Goal: Answer question/provide support: Share knowledge or assist other users

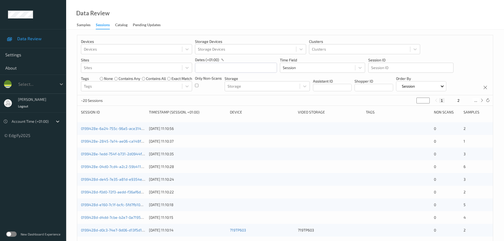
click at [58, 84] on div at bounding box center [62, 84] width 10 height 10
click at [214, 28] on div "Data Review Samples Sessions Catalog Pending Updates" at bounding box center [285, 15] width 438 height 30
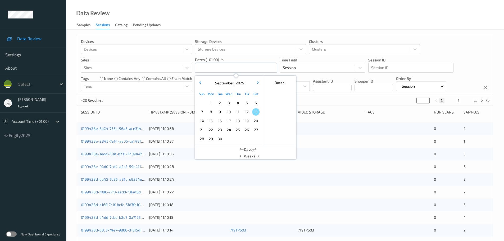
click at [211, 64] on input "text" at bounding box center [236, 68] width 82 height 10
click at [245, 114] on span "12" at bounding box center [246, 111] width 7 height 7
type input "12/09/2025 00:00 -> 12/09/2025 23:59"
click at [239, 19] on div "Data Review Samples Sessions Catalog Pending Updates" at bounding box center [285, 15] width 438 height 30
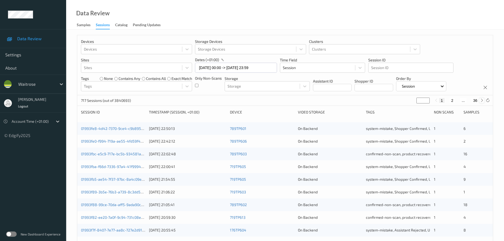
click at [484, 100] on div at bounding box center [482, 101] width 6 height 6
type input "*"
click at [484, 100] on div at bounding box center [482, 101] width 6 height 6
type input "*"
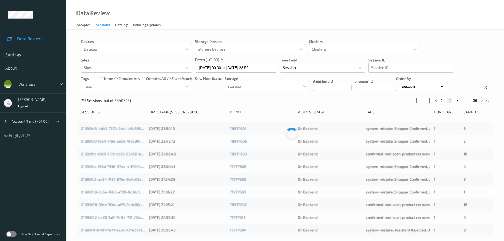
type input "*"
click at [484, 100] on div at bounding box center [482, 101] width 6 height 6
type input "*"
click at [484, 100] on div at bounding box center [482, 101] width 6 height 6
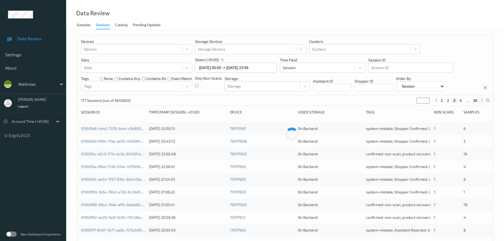
type input "*"
click at [484, 100] on div at bounding box center [482, 101] width 6 height 6
type input "*"
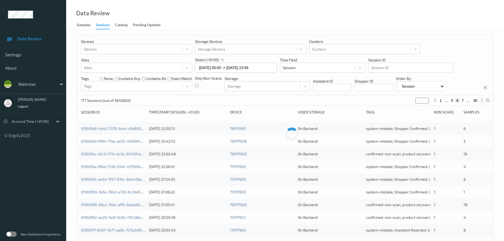
click at [484, 100] on div at bounding box center [482, 101] width 6 height 6
type input "*"
click at [484, 100] on div at bounding box center [482, 101] width 6 height 6
type input "*"
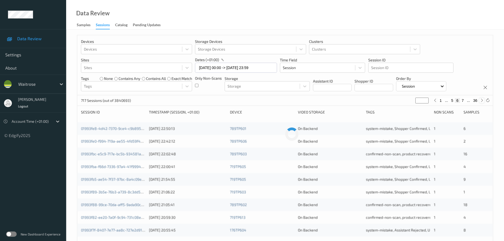
type input "*"
click at [484, 100] on div at bounding box center [482, 101] width 6 height 6
type input "*"
click at [484, 100] on div at bounding box center [482, 101] width 6 height 6
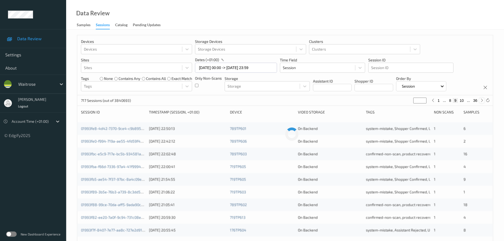
type input "**"
click at [484, 100] on div at bounding box center [482, 101] width 6 height 6
type input "**"
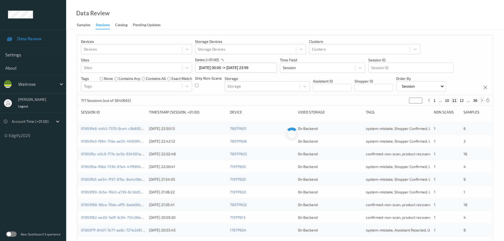
click at [484, 100] on div at bounding box center [482, 101] width 6 height 6
type input "**"
click at [484, 100] on div at bounding box center [482, 101] width 6 height 6
type input "**"
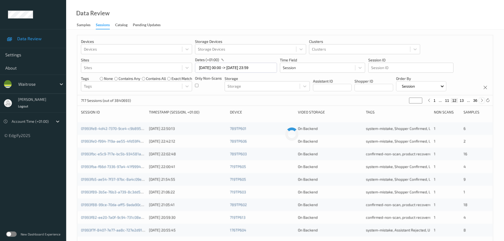
type input "**"
click at [484, 100] on div at bounding box center [482, 101] width 6 height 6
type input "**"
click at [484, 100] on div at bounding box center [482, 101] width 6 height 6
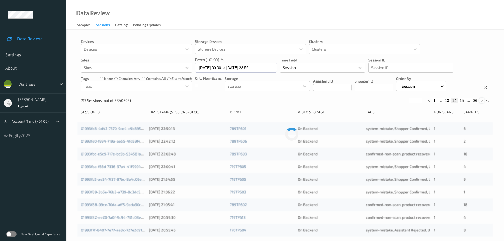
type input "**"
click at [484, 100] on div at bounding box center [482, 101] width 6 height 6
type input "**"
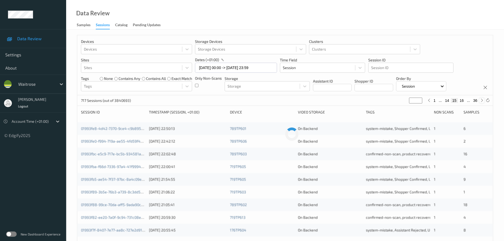
click at [484, 100] on div at bounding box center [482, 101] width 6 height 6
type input "**"
click at [484, 100] on div at bounding box center [482, 101] width 6 height 6
type input "**"
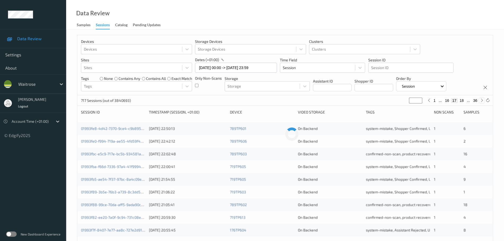
type input "**"
click at [484, 100] on div at bounding box center [482, 101] width 6 height 6
type input "**"
click at [484, 100] on div at bounding box center [482, 101] width 6 height 6
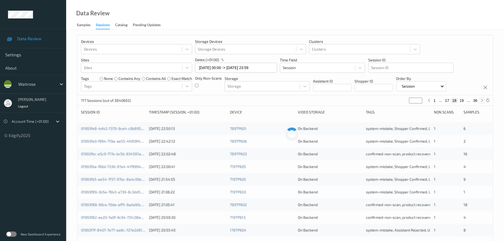
type input "**"
click at [484, 100] on div at bounding box center [482, 101] width 6 height 6
type input "**"
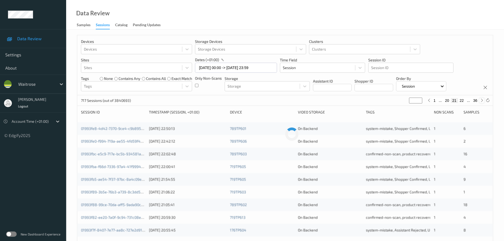
click at [484, 100] on div at bounding box center [482, 101] width 6 height 6
type input "**"
click at [484, 100] on div at bounding box center [482, 101] width 6 height 6
type input "**"
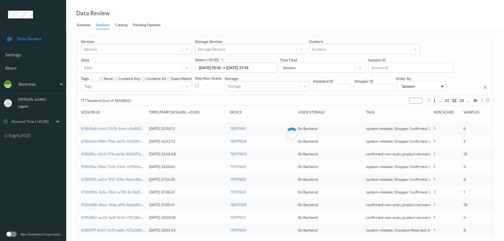
type input "**"
click at [484, 100] on div at bounding box center [482, 101] width 6 height 6
type input "**"
click at [484, 100] on div at bounding box center [482, 101] width 6 height 6
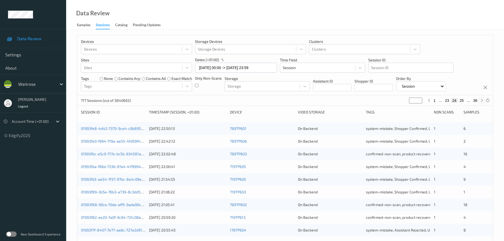
type input "**"
click at [484, 100] on div at bounding box center [482, 101] width 6 height 6
type input "**"
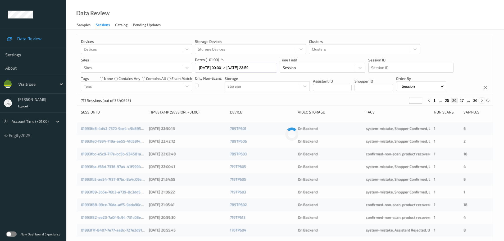
click at [484, 100] on div at bounding box center [482, 101] width 6 height 6
type input "**"
click at [484, 100] on div at bounding box center [482, 101] width 6 height 6
type input "**"
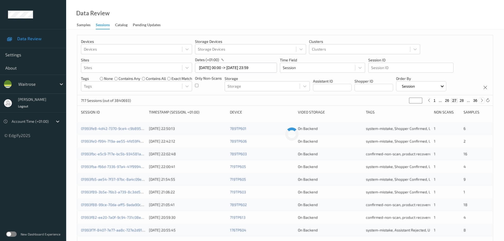
type input "**"
click at [430, 102] on icon at bounding box center [429, 100] width 4 height 4
type input "**"
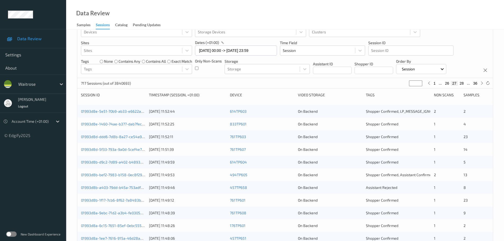
scroll to position [26, 0]
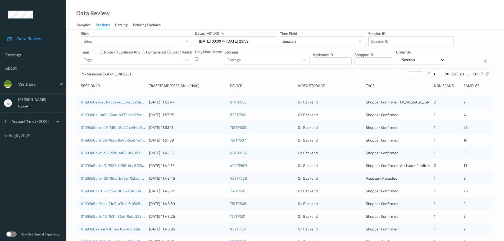
click at [429, 76] on div at bounding box center [429, 74] width 6 height 6
type input "**"
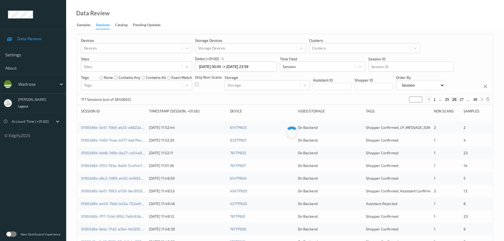
scroll to position [0, 0]
drag, startPoint x: 480, startPoint y: 101, endPoint x: 473, endPoint y: 107, distance: 9.2
click at [480, 101] on div at bounding box center [482, 101] width 6 height 6
type input "**"
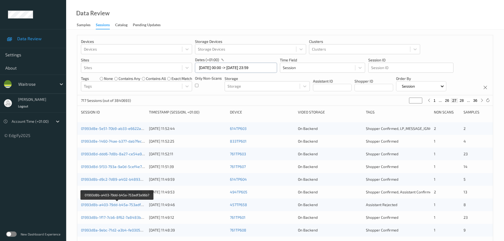
click at [213, 68] on input "12/09/2025 00:00 -> 12/09/2025 23:59" at bounding box center [236, 68] width 82 height 10
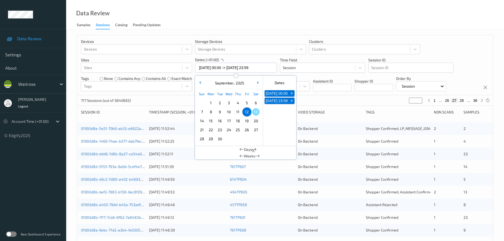
click at [244, 113] on span "12" at bounding box center [246, 111] width 7 height 7
type input "12/09/2025 00:00"
type input "*"
click at [244, 113] on span "12" at bounding box center [246, 111] width 7 height 7
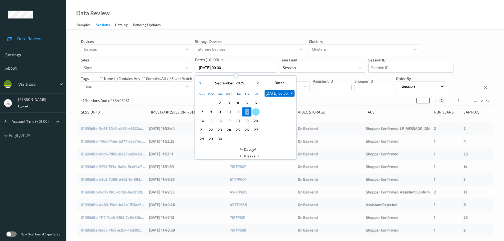
type input "12/09/2025 00:00 -> 12/09/2025 23:59"
click at [225, 11] on div "Data Review Samples Sessions Catalog Pending Updates" at bounding box center [285, 15] width 438 height 30
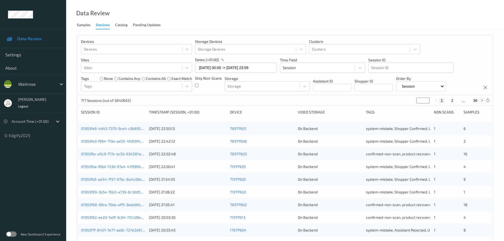
click at [482, 102] on icon at bounding box center [482, 100] width 4 height 4
type input "*"
click at [482, 102] on icon at bounding box center [482, 100] width 4 height 4
type input "*"
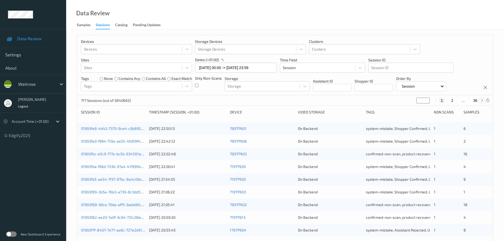
type input "*"
click at [482, 102] on icon at bounding box center [482, 100] width 4 height 4
type input "*"
click at [482, 102] on icon at bounding box center [482, 100] width 4 height 4
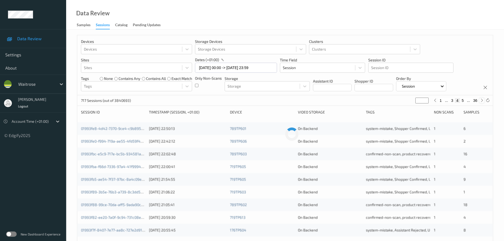
type input "*"
click at [482, 102] on icon at bounding box center [482, 100] width 4 height 4
type input "*"
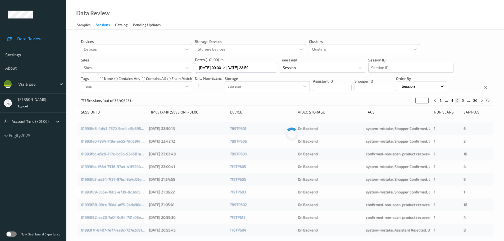
click at [482, 102] on icon at bounding box center [482, 100] width 4 height 4
type input "*"
click at [482, 102] on icon at bounding box center [482, 100] width 4 height 4
type input "*"
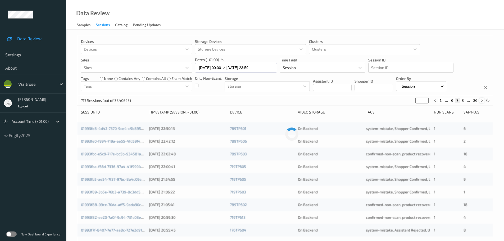
type input "*"
click at [482, 102] on icon at bounding box center [482, 100] width 4 height 4
type input "*"
click at [482, 102] on icon at bounding box center [482, 100] width 4 height 4
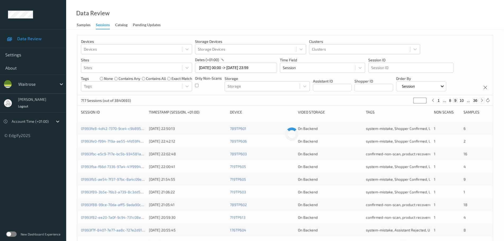
type input "**"
click at [482, 102] on icon at bounding box center [482, 100] width 4 height 4
type input "**"
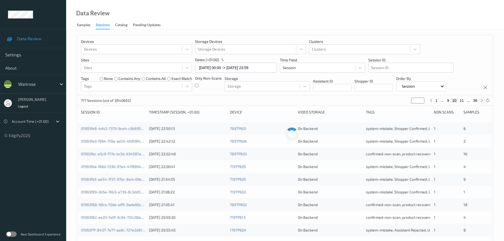
click at [482, 102] on icon at bounding box center [482, 100] width 4 height 4
type input "**"
click at [482, 102] on icon at bounding box center [482, 100] width 4 height 4
type input "**"
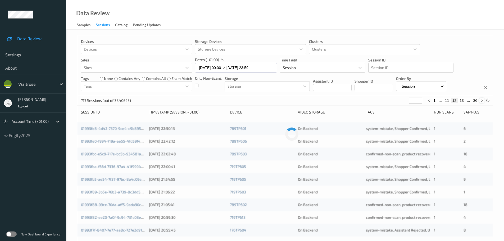
type input "**"
click at [482, 102] on icon at bounding box center [482, 100] width 4 height 4
type input "**"
click at [482, 102] on icon at bounding box center [482, 100] width 4 height 4
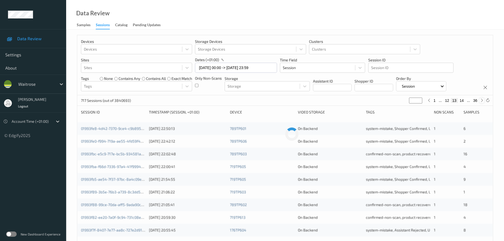
type input "**"
click at [482, 102] on icon at bounding box center [482, 100] width 4 height 4
type input "**"
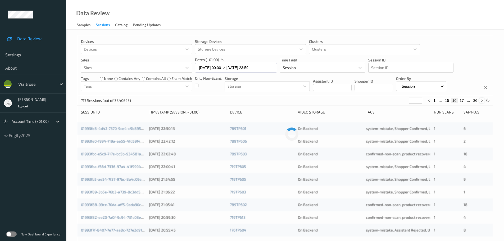
click at [482, 102] on icon at bounding box center [482, 100] width 4 height 4
type input "**"
click at [482, 102] on icon at bounding box center [482, 100] width 4 height 4
type input "**"
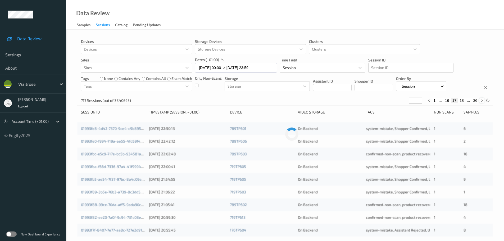
type input "**"
click at [482, 102] on icon at bounding box center [482, 100] width 4 height 4
type input "**"
click at [482, 102] on icon at bounding box center [482, 100] width 4 height 4
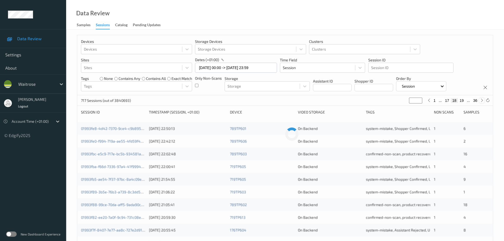
type input "**"
click at [482, 102] on icon at bounding box center [482, 100] width 4 height 4
type input "**"
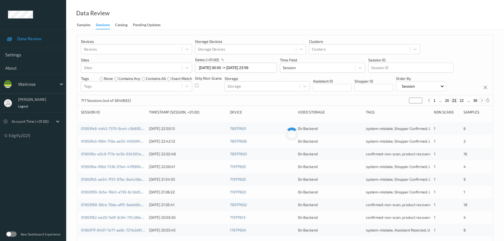
click at [482, 102] on icon at bounding box center [482, 100] width 4 height 4
type input "**"
click at [482, 102] on icon at bounding box center [482, 100] width 4 height 4
type input "**"
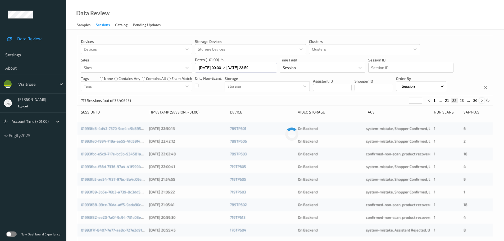
type input "**"
click at [482, 102] on icon at bounding box center [482, 100] width 4 height 4
type input "**"
click at [482, 102] on icon at bounding box center [482, 100] width 4 height 4
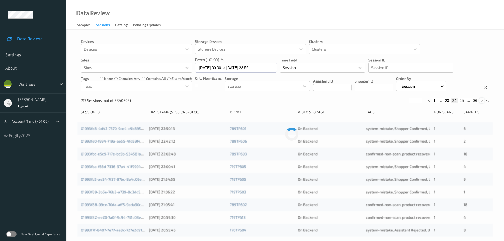
type input "**"
click at [482, 102] on icon at bounding box center [482, 100] width 4 height 4
type input "**"
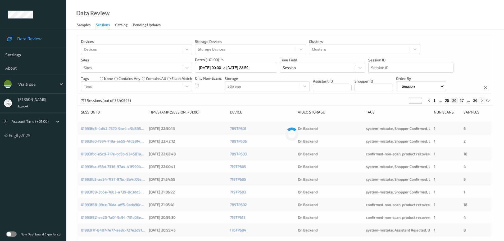
click at [482, 102] on icon at bounding box center [482, 100] width 4 height 4
type input "**"
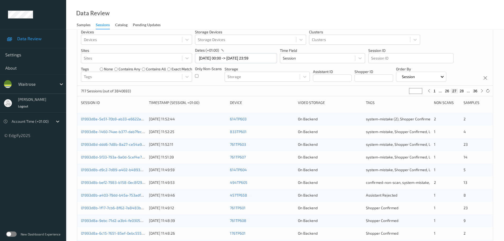
scroll to position [26, 0]
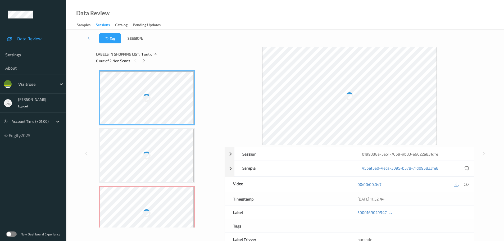
drag, startPoint x: 143, startPoint y: 61, endPoint x: 163, endPoint y: 77, distance: 25.0
click at [143, 61] on icon at bounding box center [144, 60] width 4 height 5
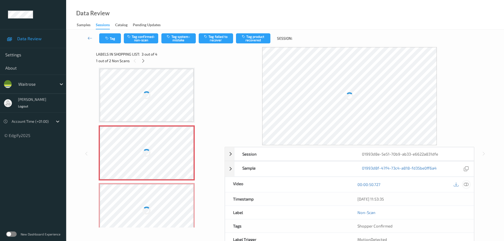
click at [467, 184] on icon at bounding box center [466, 184] width 5 height 5
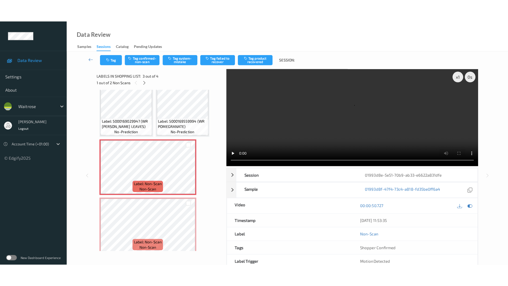
scroll to position [16, 0]
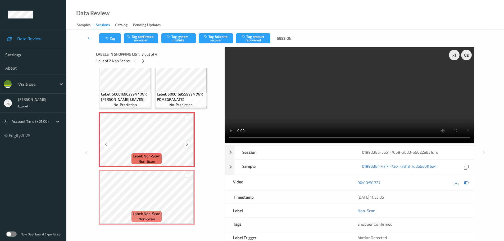
click at [184, 146] on div at bounding box center [187, 144] width 7 height 7
click at [122, 95] on span "Label: 5000169029947 (WR CI DILL LEAVES)" at bounding box center [125, 97] width 48 height 11
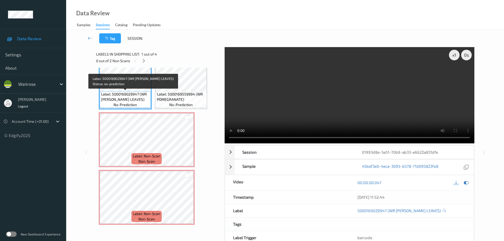
click at [162, 92] on span "Label: 5000169559994 (WR POMEGRANATE)" at bounding box center [181, 97] width 48 height 11
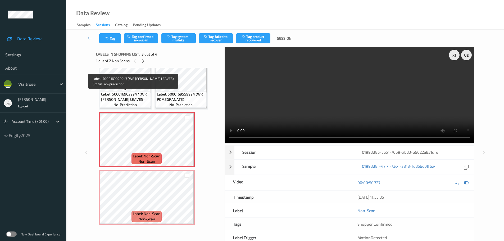
click at [135, 92] on span "Label: 5000169029947 (WR CI DILL LEAVES)" at bounding box center [125, 97] width 48 height 11
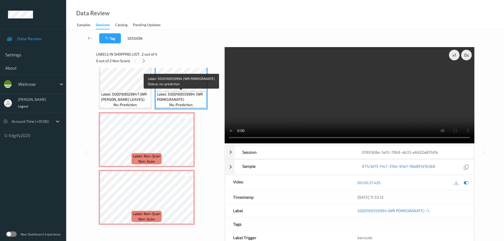
click at [176, 93] on span "Label: 5000169559994 (WR POMEGRANATE)" at bounding box center [181, 97] width 48 height 11
click at [146, 92] on span "Label: 5000169029947 (WR CI DILL LEAVES)" at bounding box center [125, 97] width 48 height 11
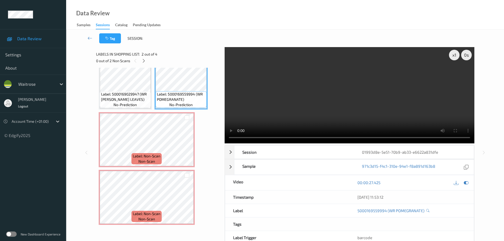
scroll to position [0, 0]
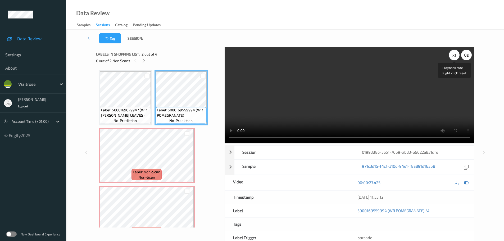
click at [458, 55] on div "x 1" at bounding box center [454, 55] width 11 height 11
click at [457, 55] on div "x 2" at bounding box center [454, 55] width 11 height 11
click at [457, 55] on div "x 4" at bounding box center [454, 55] width 11 height 11
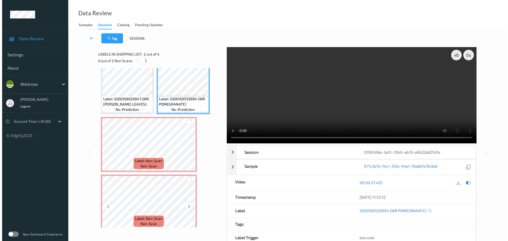
scroll to position [16, 0]
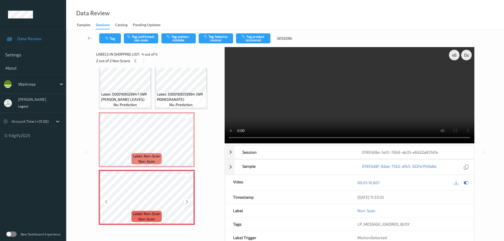
click at [185, 202] on icon at bounding box center [187, 202] width 4 height 5
click at [186, 201] on icon at bounding box center [187, 202] width 4 height 5
click at [186, 200] on icon at bounding box center [187, 202] width 4 height 5
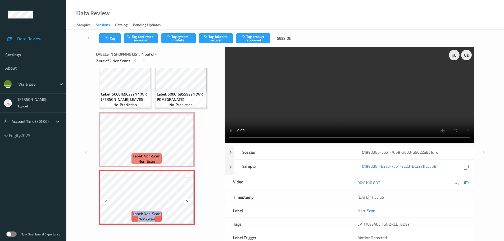
click at [186, 200] on icon at bounding box center [187, 202] width 4 height 5
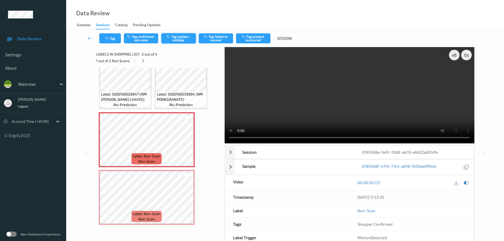
click at [184, 39] on button "Tag system-mistake" at bounding box center [178, 38] width 34 height 10
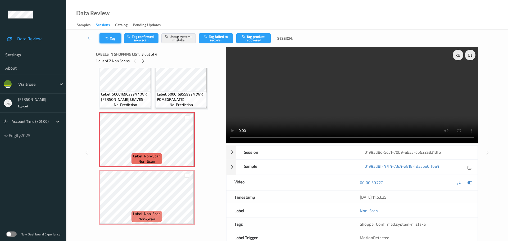
click at [113, 40] on button "Tag" at bounding box center [111, 38] width 22 height 10
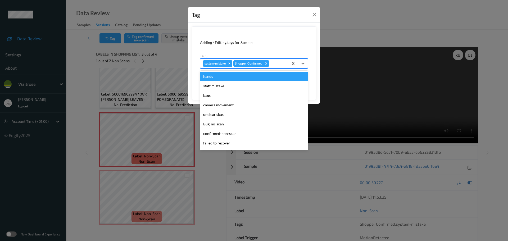
drag, startPoint x: 304, startPoint y: 67, endPoint x: 289, endPoint y: 73, distance: 16.5
click at [304, 67] on div at bounding box center [303, 64] width 10 height 10
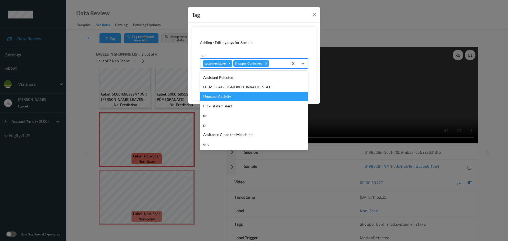
click at [219, 100] on div "Unusual-Activity" at bounding box center [254, 97] width 108 height 10
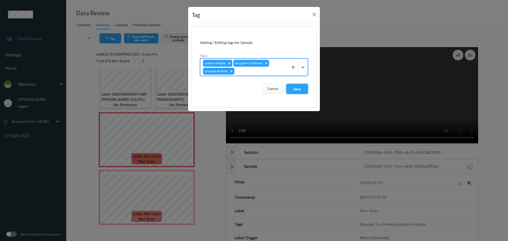
click at [303, 91] on button "Save" at bounding box center [297, 89] width 22 height 10
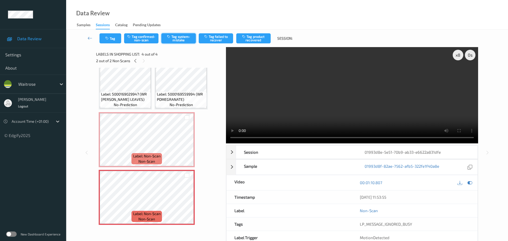
click at [186, 39] on button "Tag system-mistake" at bounding box center [178, 38] width 34 height 10
click at [113, 38] on button "Tag" at bounding box center [111, 38] width 22 height 10
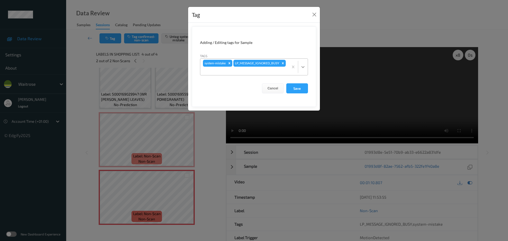
click at [300, 67] on div at bounding box center [303, 67] width 10 height 10
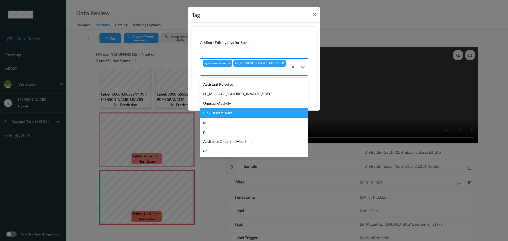
click at [216, 105] on div "Unusual-Activity" at bounding box center [254, 104] width 108 height 10
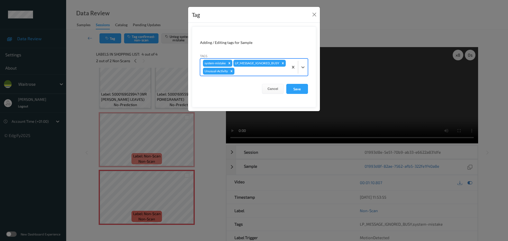
drag, startPoint x: 316, startPoint y: 98, endPoint x: 313, endPoint y: 98, distance: 2.9
click at [316, 98] on div "Adding / Editing tags for Sample Tags option Unusual-Activity, selected. Select…" at bounding box center [254, 67] width 132 height 88
click at [299, 94] on button "Save" at bounding box center [297, 89] width 22 height 10
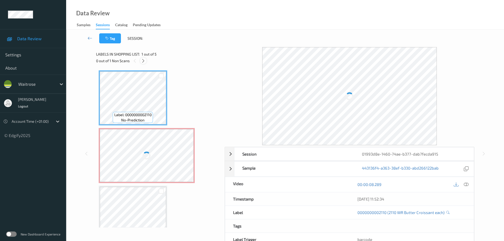
click at [143, 61] on icon at bounding box center [143, 60] width 4 height 5
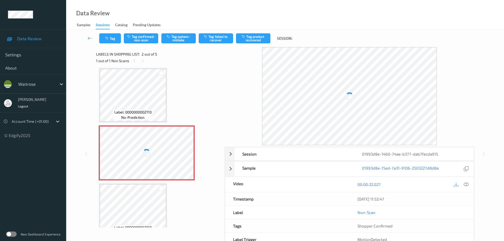
click at [467, 187] on div at bounding box center [466, 184] width 7 height 7
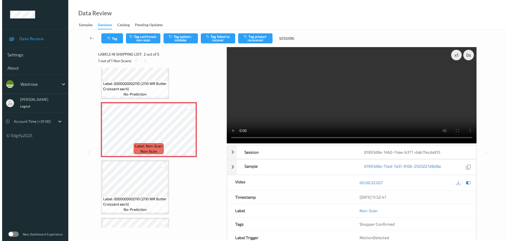
scroll to position [0, 0]
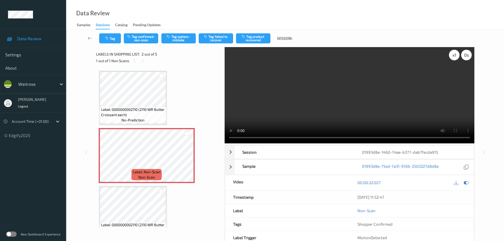
click at [453, 58] on div "x 1" at bounding box center [454, 55] width 11 height 11
click at [453, 58] on div "x 2" at bounding box center [454, 55] width 11 height 11
click at [453, 58] on div "x 4" at bounding box center [454, 55] width 11 height 11
click at [180, 37] on button "Tag system-mistake" at bounding box center [178, 38] width 34 height 10
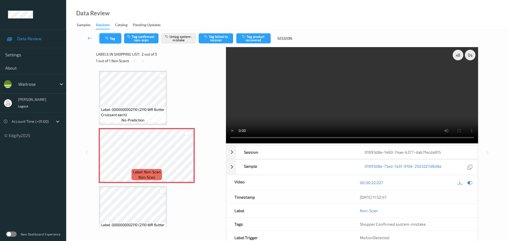
click at [114, 42] on button "Tag" at bounding box center [111, 38] width 22 height 10
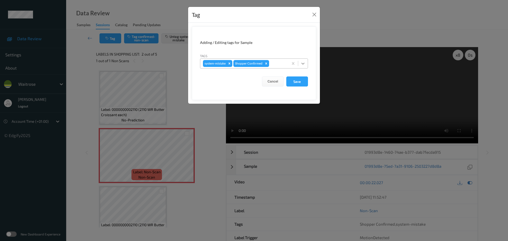
click at [302, 64] on icon at bounding box center [302, 63] width 5 height 5
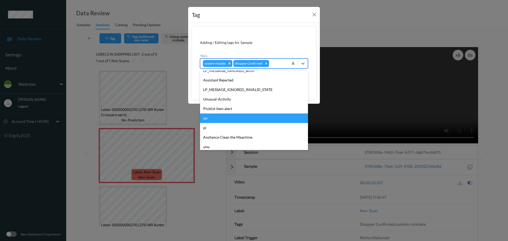
scroll to position [123, 0]
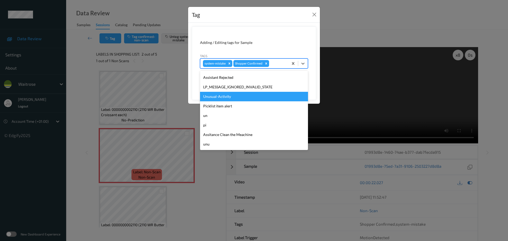
click at [213, 100] on div "Unusual-Activity" at bounding box center [254, 97] width 108 height 10
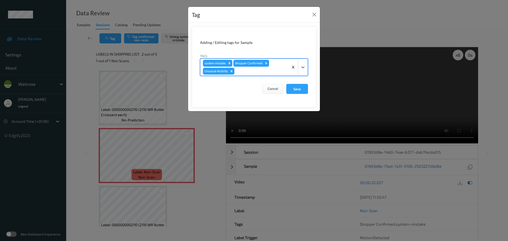
click at [300, 73] on div at bounding box center [298, 67] width 19 height 17
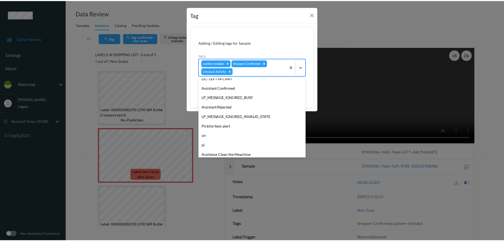
scroll to position [113, 0]
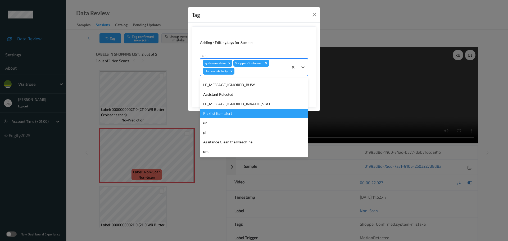
click at [219, 115] on div "Picklist item alert" at bounding box center [254, 114] width 108 height 10
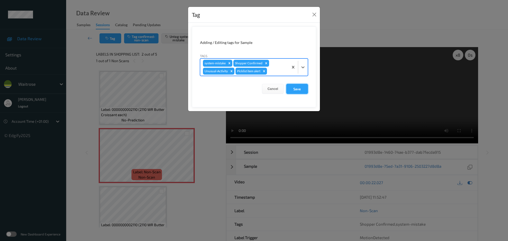
click at [307, 88] on button "Save" at bounding box center [297, 89] width 22 height 10
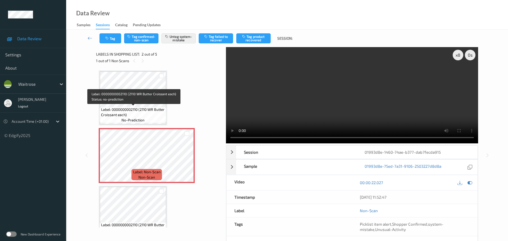
click at [144, 109] on span "Label: 0000000002110 (2110 WR Butter Croissant each)" at bounding box center [133, 112] width 64 height 11
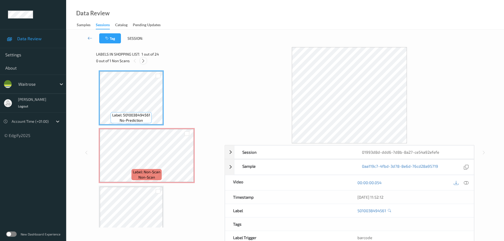
click at [142, 61] on icon at bounding box center [143, 60] width 4 height 5
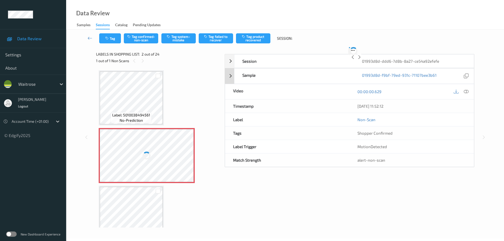
scroll to position [3, 0]
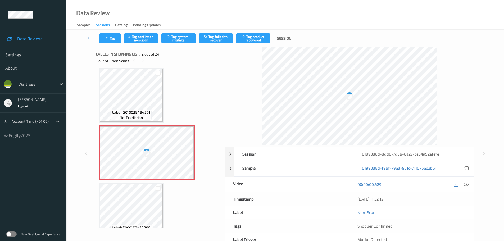
click at [465, 183] on icon at bounding box center [466, 184] width 5 height 5
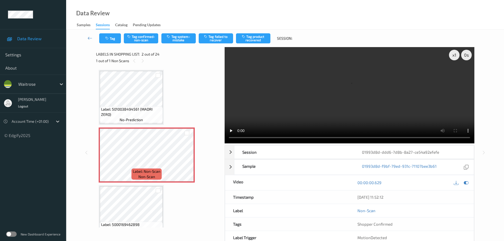
scroll to position [0, 0]
click at [188, 161] on icon at bounding box center [187, 160] width 4 height 5
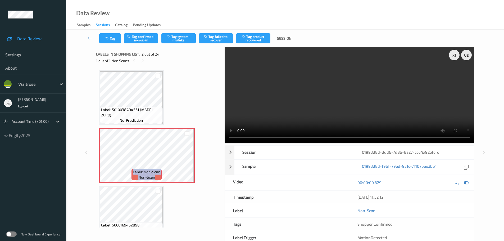
click at [227, 138] on video at bounding box center [350, 95] width 250 height 96
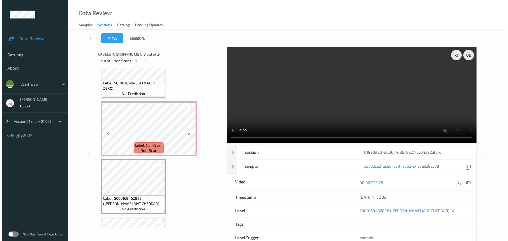
scroll to position [26, 0]
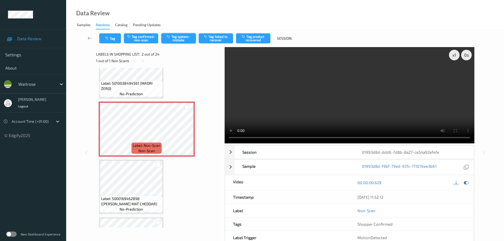
click at [182, 37] on button "Tag system-mistake" at bounding box center [178, 38] width 34 height 10
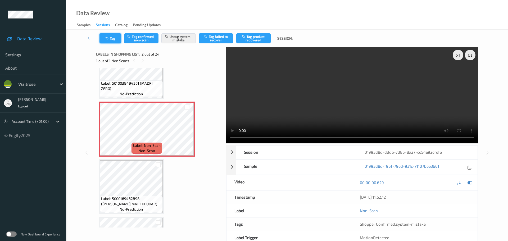
click at [112, 38] on button "Tag" at bounding box center [111, 38] width 22 height 10
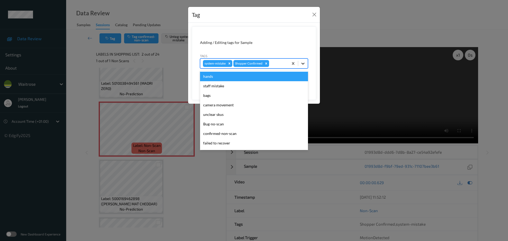
click at [302, 64] on icon at bounding box center [302, 63] width 5 height 5
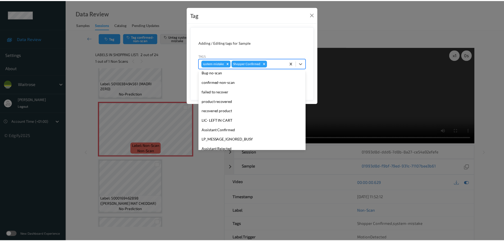
scroll to position [123, 0]
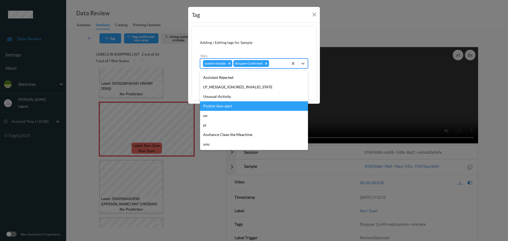
click at [215, 101] on div "Unusual-Activity" at bounding box center [254, 97] width 108 height 10
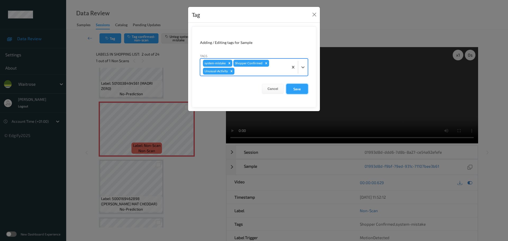
click at [296, 87] on button "Save" at bounding box center [297, 89] width 22 height 10
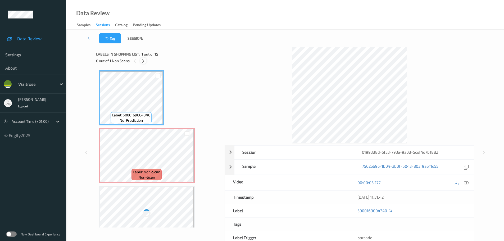
click at [146, 61] on div at bounding box center [143, 60] width 7 height 7
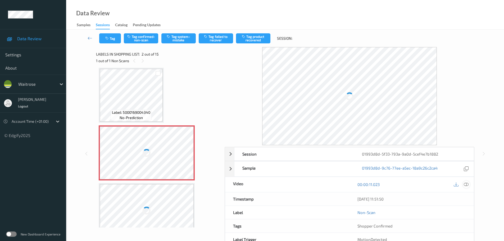
click at [467, 185] on icon at bounding box center [466, 184] width 5 height 5
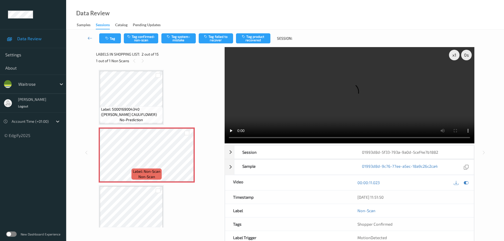
scroll to position [0, 0]
click at [188, 160] on icon at bounding box center [187, 160] width 4 height 5
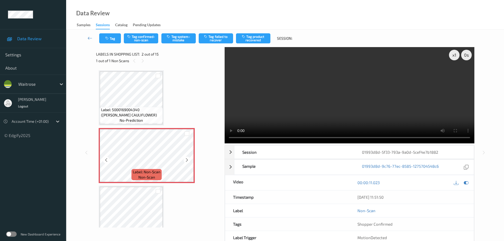
click at [187, 160] on icon at bounding box center [187, 160] width 4 height 5
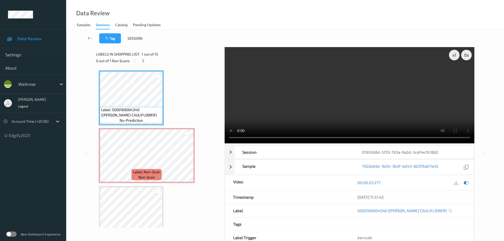
click at [208, 143] on div "x 1 0 s Session 01993d8d-5f33-793a-9a0d-5cef4e7b1882 Session ID 01993d8d-5f33-7…" at bounding box center [285, 152] width 379 height 211
click at [454, 57] on div "x 1" at bounding box center [454, 55] width 11 height 11
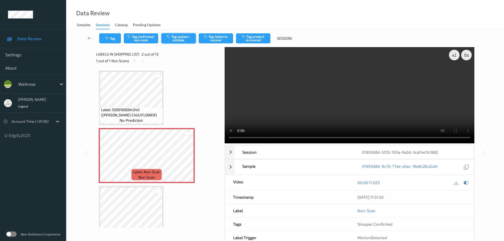
click at [182, 43] on button "Tag system-mistake" at bounding box center [178, 38] width 34 height 10
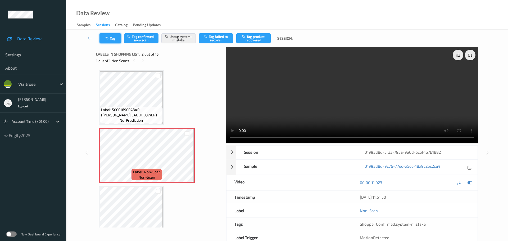
click at [111, 38] on button "Tag" at bounding box center [111, 38] width 22 height 10
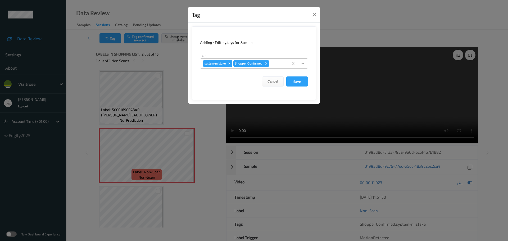
click at [307, 66] on div at bounding box center [303, 64] width 10 height 10
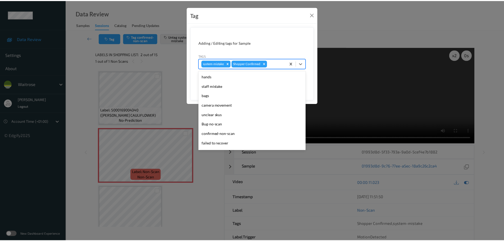
scroll to position [123, 0]
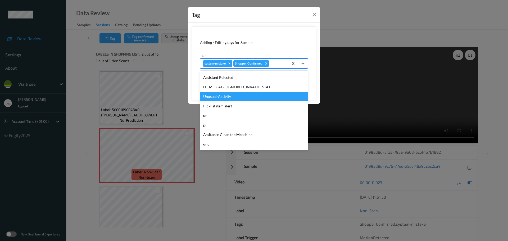
click at [216, 99] on div "Unusual-Activity" at bounding box center [254, 97] width 108 height 10
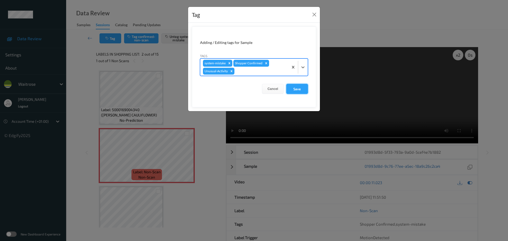
click at [294, 90] on button "Save" at bounding box center [297, 89] width 22 height 10
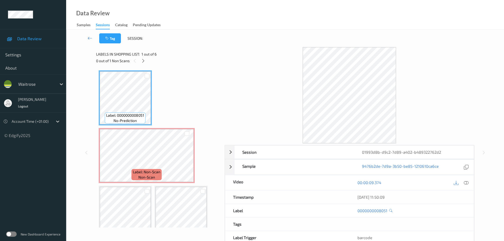
click at [141, 65] on div "Labels in shopping list: 1 out of 6 0 out of 1 Non Scans" at bounding box center [158, 57] width 125 height 21
click at [146, 62] on icon at bounding box center [143, 60] width 4 height 5
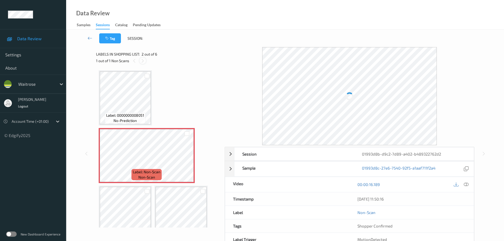
scroll to position [3, 0]
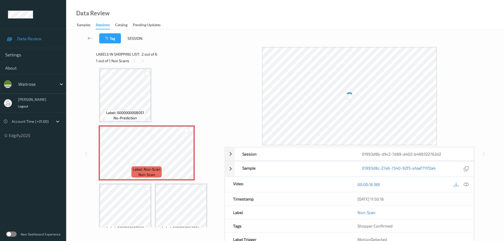
click at [468, 188] on div "00:00:16.189" at bounding box center [412, 184] width 124 height 15
click at [467, 184] on icon at bounding box center [466, 184] width 5 height 5
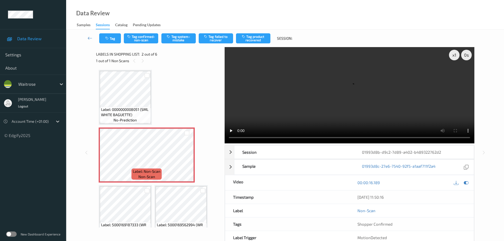
scroll to position [0, 0]
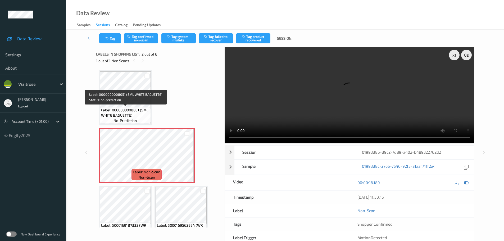
click at [133, 108] on span "Label: 0000000008051 (SML WHITE BAGUETTE)" at bounding box center [125, 112] width 48 height 11
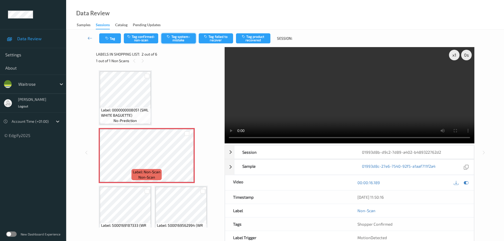
click at [184, 37] on button "Tag system-mistake" at bounding box center [178, 38] width 34 height 10
click at [182, 36] on button "Tag system-mistake" at bounding box center [178, 38] width 34 height 10
click at [112, 36] on button "Tag" at bounding box center [110, 38] width 22 height 10
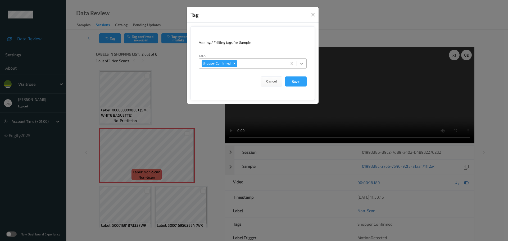
click at [300, 64] on icon at bounding box center [301, 63] width 5 height 5
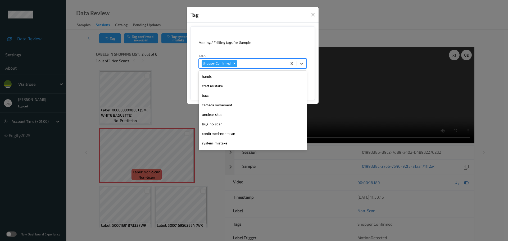
scroll to position [132, 0]
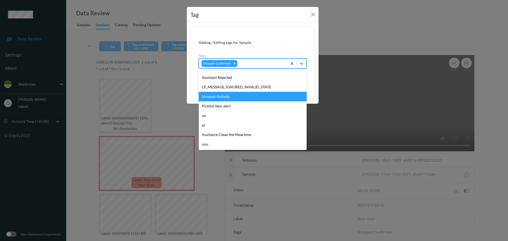
click at [215, 100] on div "Unusual-Activity" at bounding box center [253, 97] width 108 height 10
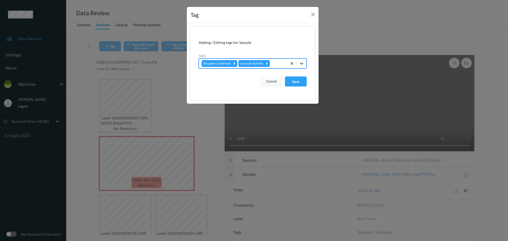
click at [301, 66] on icon at bounding box center [301, 63] width 5 height 5
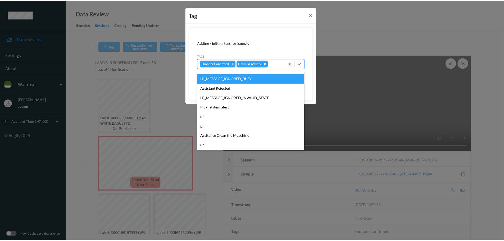
scroll to position [123, 0]
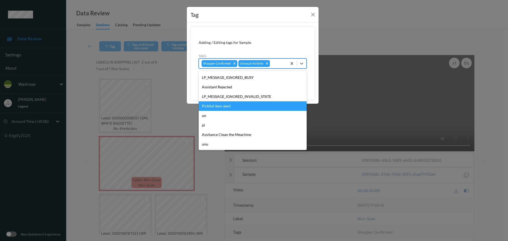
click at [217, 107] on div "Picklist item alert" at bounding box center [253, 106] width 108 height 10
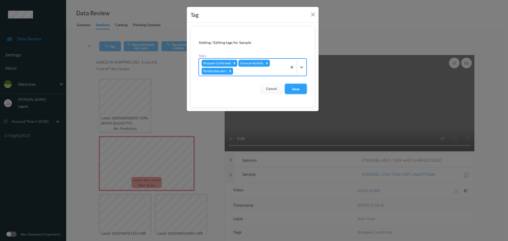
click at [300, 91] on button "Save" at bounding box center [296, 89] width 22 height 10
click at [295, 92] on button "Save" at bounding box center [296, 89] width 22 height 10
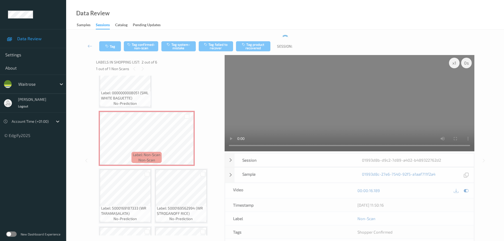
scroll to position [0, 0]
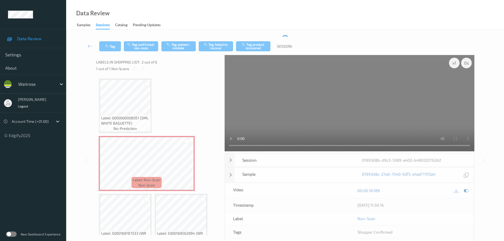
click at [175, 86] on div "Label: 0000000008051 (SML WHITE BAGUETTE) no-prediction Label: Non-Scan non-sca…" at bounding box center [159, 192] width 120 height 228
click at [114, 46] on button "Tag" at bounding box center [110, 46] width 22 height 10
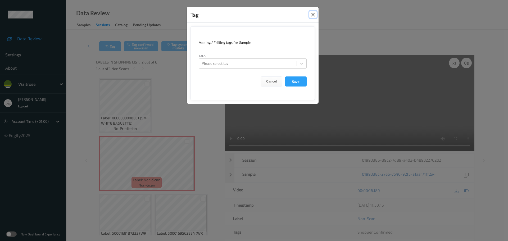
click at [309, 15] on button "Close" at bounding box center [312, 14] width 7 height 7
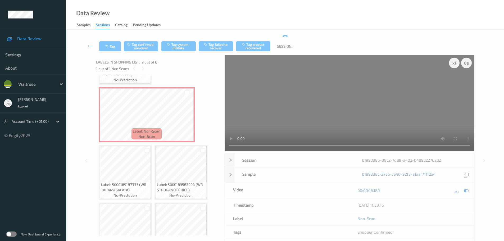
scroll to position [74, 0]
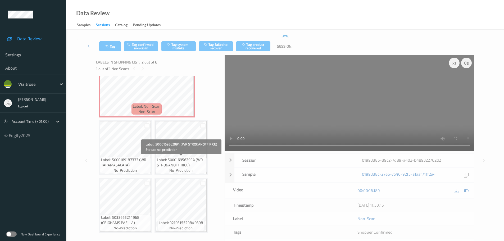
click at [186, 173] on div "Label: 5000169562994 (WR STROGANOFF RICE) no-prediction" at bounding box center [181, 165] width 51 height 16
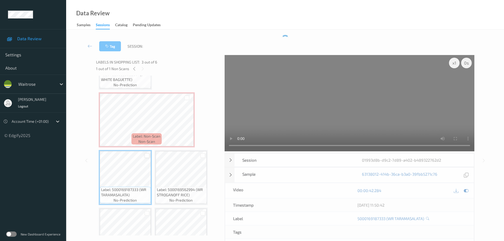
scroll to position [0, 0]
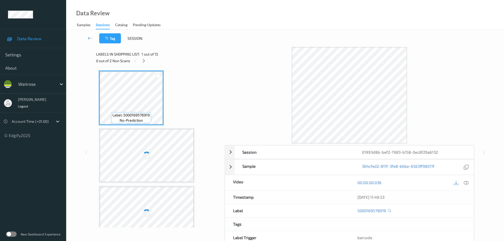
click at [143, 57] on div "Labels in shopping list: 1 out of 15" at bounding box center [158, 54] width 125 height 7
click at [149, 61] on div "0 out of 2 Non Scans" at bounding box center [158, 60] width 125 height 7
click at [147, 62] on div "0 out of 2 Non Scans" at bounding box center [158, 60] width 125 height 7
click at [147, 62] on div at bounding box center [144, 60] width 7 height 7
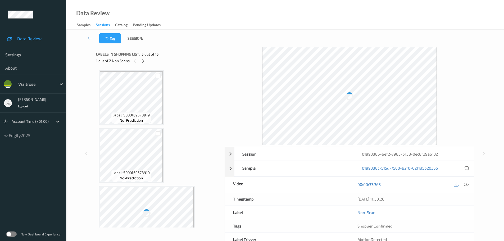
scroll to position [176, 0]
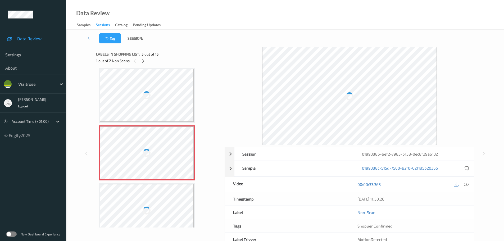
click at [147, 62] on div "1 out of 2 Non Scans" at bounding box center [158, 60] width 125 height 7
click at [467, 187] on div at bounding box center [466, 184] width 7 height 7
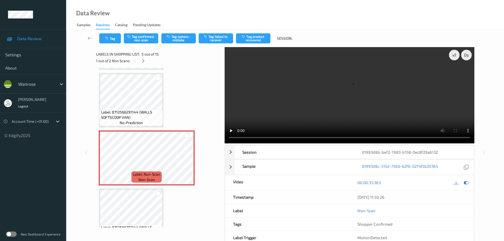
scroll to position [185, 0]
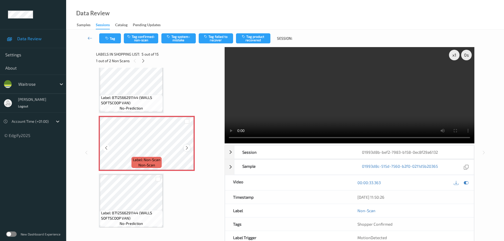
click at [190, 147] on div at bounding box center [187, 148] width 7 height 7
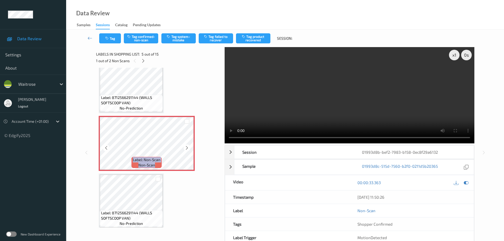
click at [190, 147] on div at bounding box center [187, 148] width 7 height 7
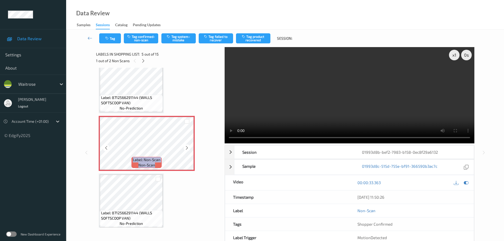
click at [190, 147] on div at bounding box center [187, 148] width 7 height 7
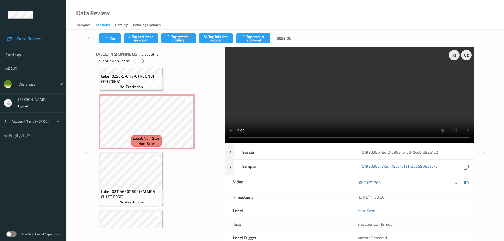
scroll to position [371, 0]
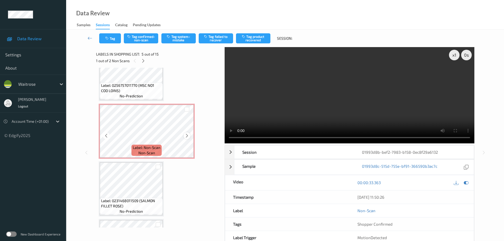
click at [186, 135] on icon at bounding box center [187, 135] width 4 height 5
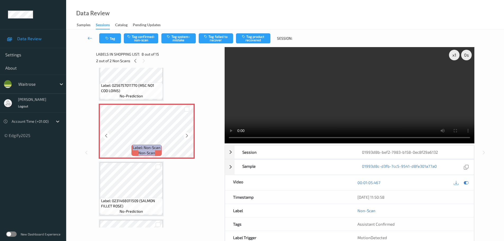
click at [186, 135] on icon at bounding box center [187, 135] width 4 height 5
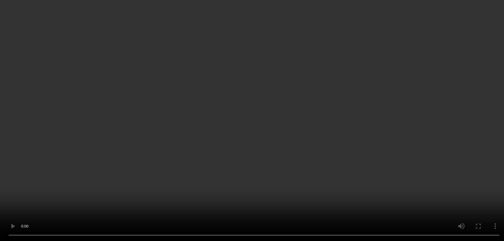
scroll to position [291, 0]
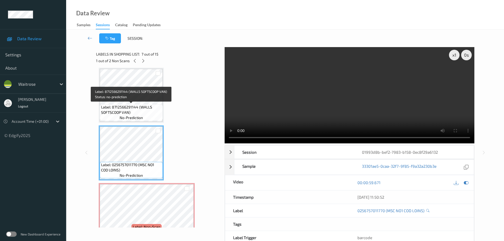
click at [146, 110] on span "Label: 8712566291144 (WALLS SOFTSCOOP VAN)" at bounding box center [131, 110] width 60 height 11
click at [146, 111] on span "Label: 8712566291144 (WALLS SOFTSCOOP VAN)" at bounding box center [131, 110] width 60 height 11
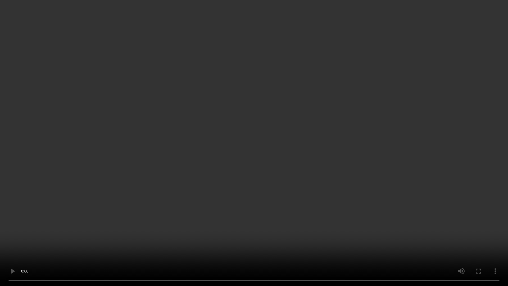
click at [170, 241] on video at bounding box center [254, 143] width 508 height 286
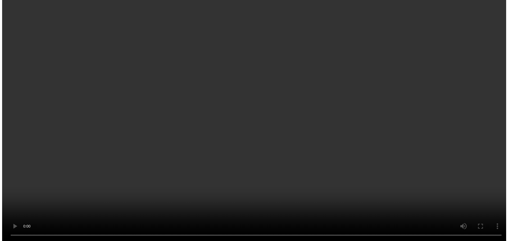
scroll to position [397, 0]
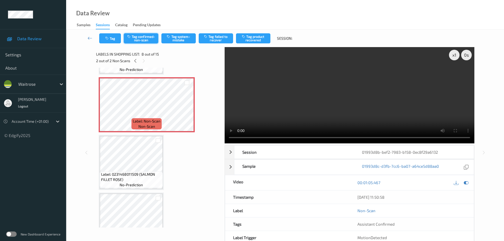
click at [148, 37] on button "Tag confirmed-non-scan" at bounding box center [141, 38] width 34 height 10
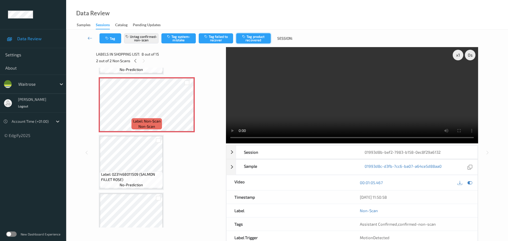
click at [254, 40] on button "Tag product recovered" at bounding box center [253, 38] width 34 height 10
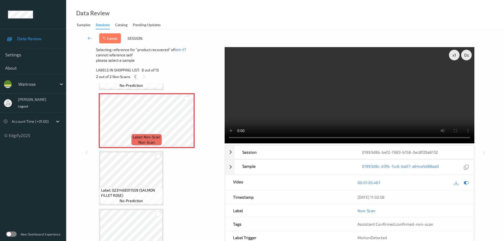
click at [159, 155] on div at bounding box center [158, 156] width 5 height 5
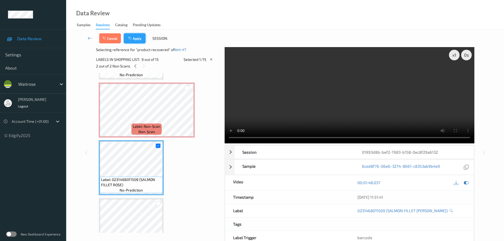
click at [140, 35] on button "Apply" at bounding box center [135, 38] width 22 height 10
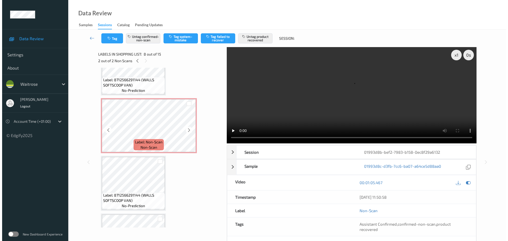
scroll to position [190, 0]
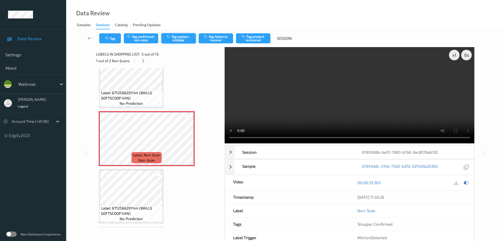
click at [178, 40] on button "Tag system-mistake" at bounding box center [178, 38] width 34 height 10
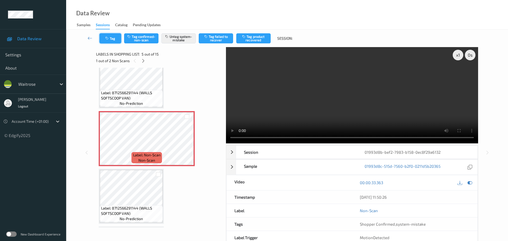
click at [114, 43] on button "Tag" at bounding box center [111, 38] width 22 height 10
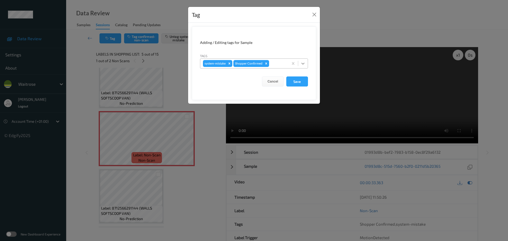
click at [300, 65] on div at bounding box center [303, 64] width 10 height 10
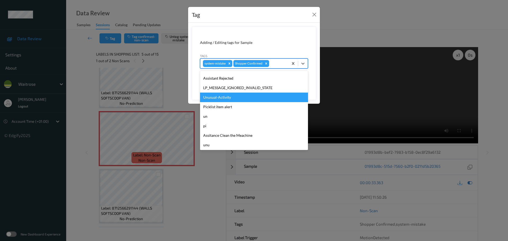
scroll to position [123, 0]
click at [213, 97] on div "Unusual-Activity" at bounding box center [254, 97] width 108 height 10
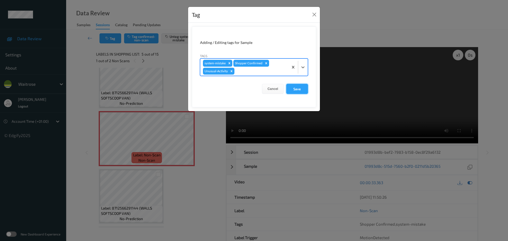
click at [299, 90] on button "Save" at bounding box center [297, 89] width 22 height 10
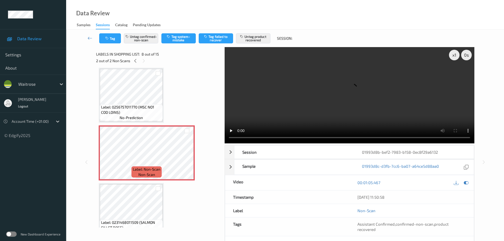
scroll to position [375, 0]
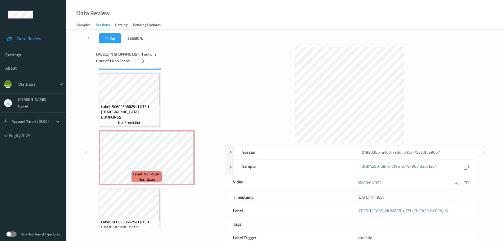
scroll to position [106, 0]
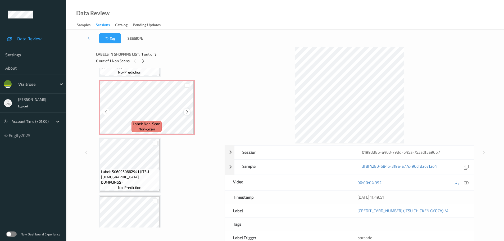
click at [187, 109] on div at bounding box center [187, 112] width 7 height 7
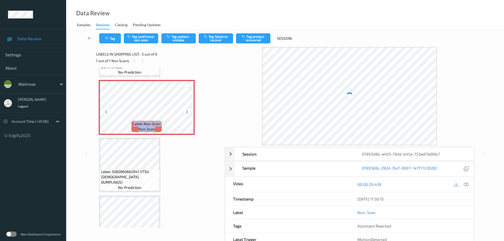
click at [187, 109] on div at bounding box center [187, 112] width 7 height 7
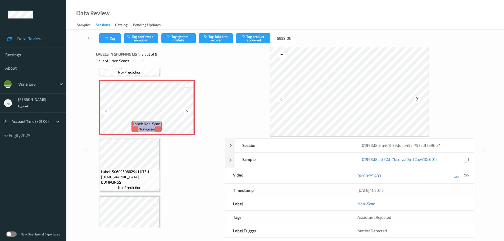
click at [187, 109] on div at bounding box center [187, 112] width 7 height 7
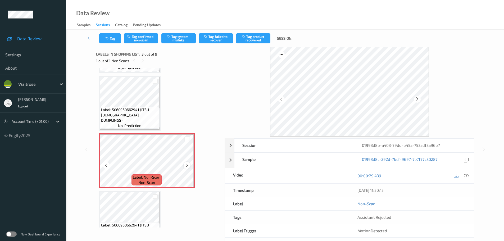
scroll to position [0, 0]
